Goal: Information Seeking & Learning: Learn about a topic

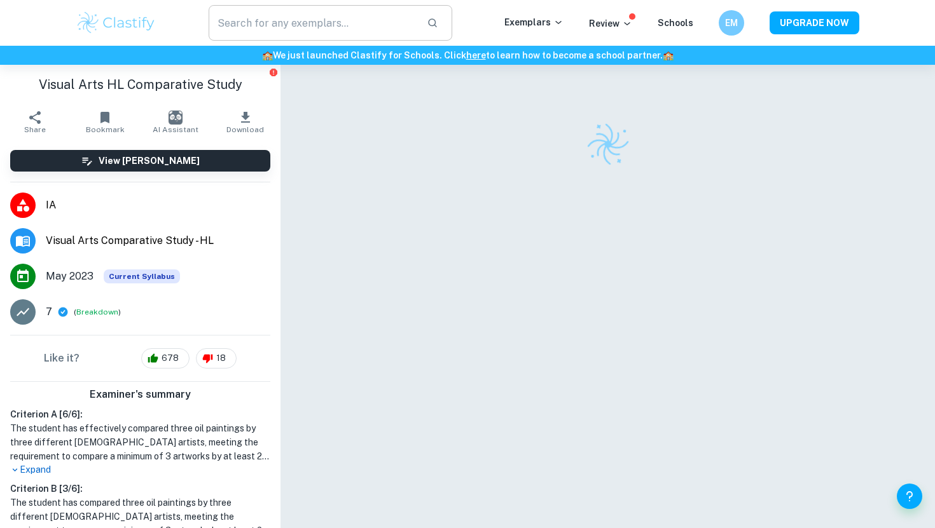
click at [251, 14] on input "text" at bounding box center [313, 23] width 208 height 36
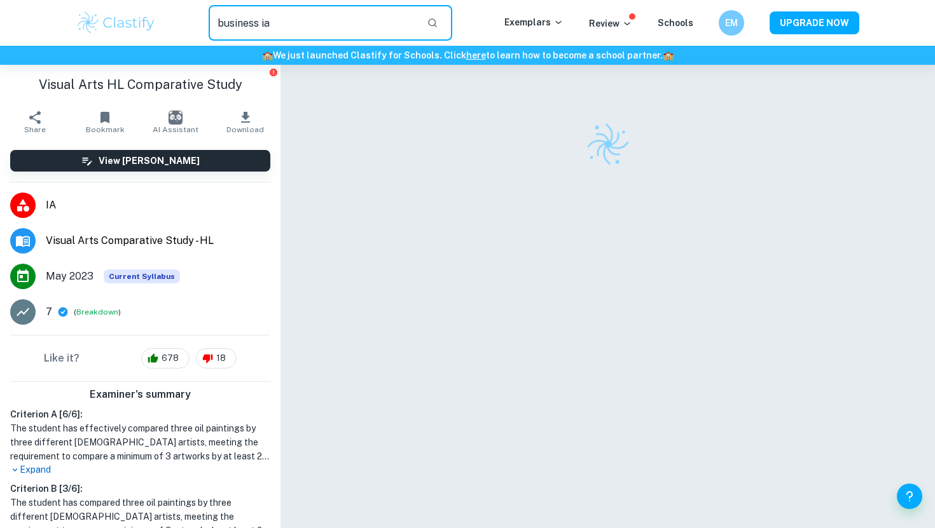
type input "business ia"
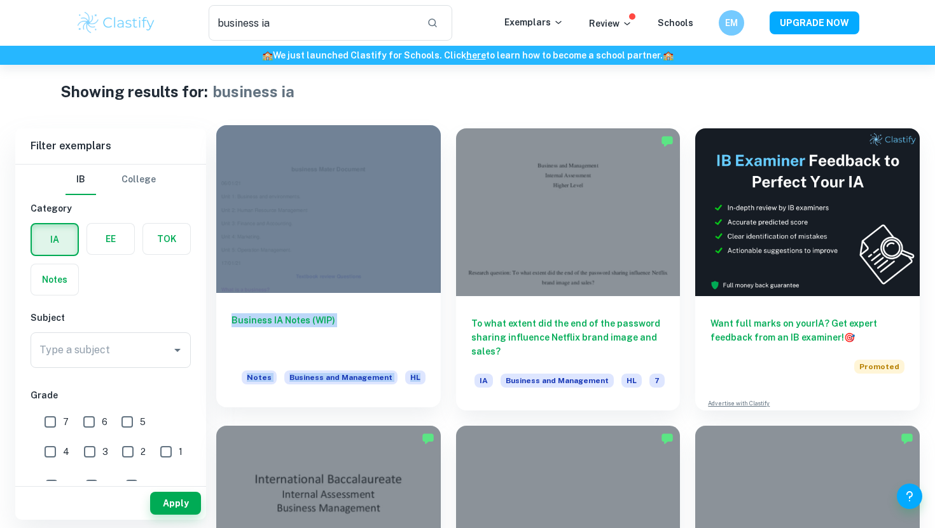
scroll to position [13, 0]
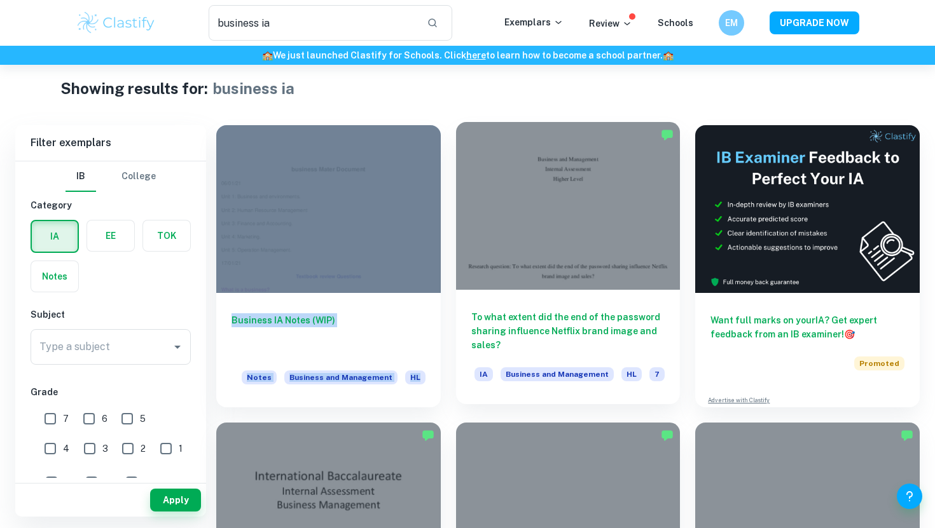
click at [542, 242] on div at bounding box center [568, 206] width 224 height 168
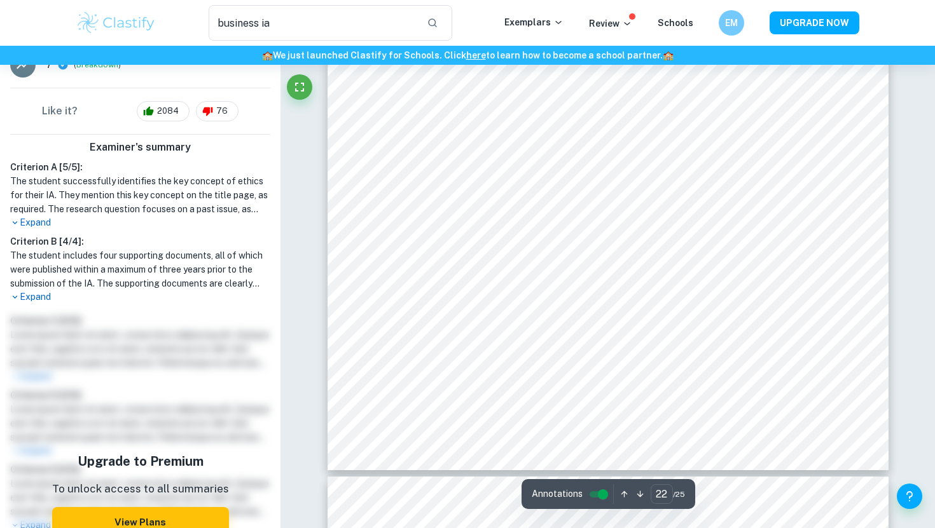
scroll to position [17874, 0]
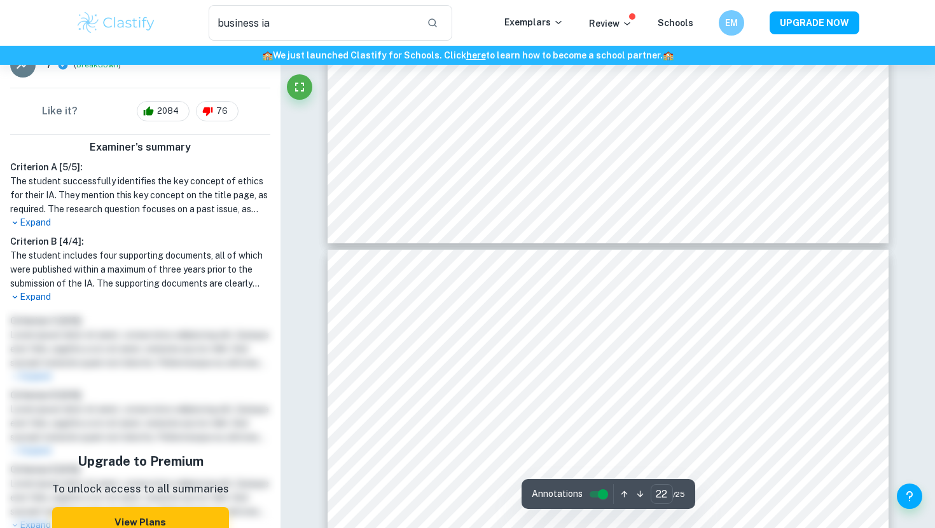
type input "23"
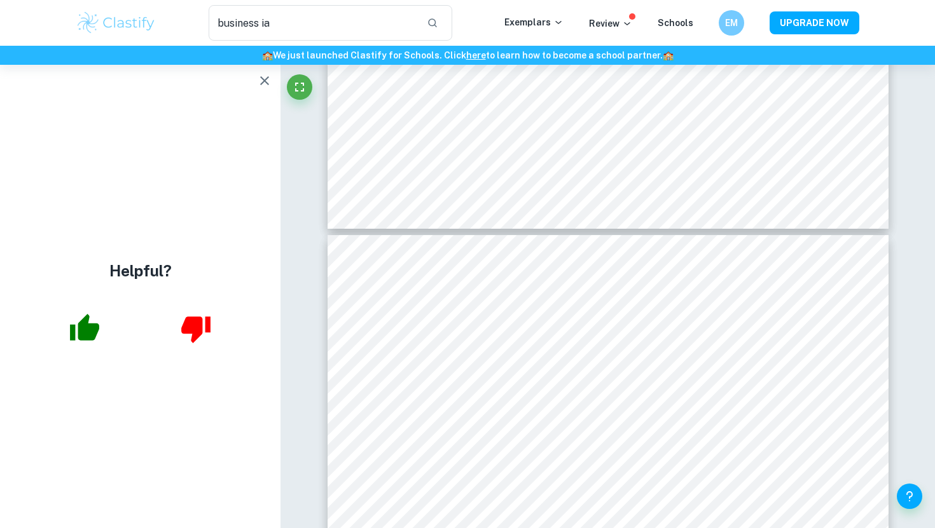
scroll to position [0, 0]
